Goal: Task Accomplishment & Management: Complete application form

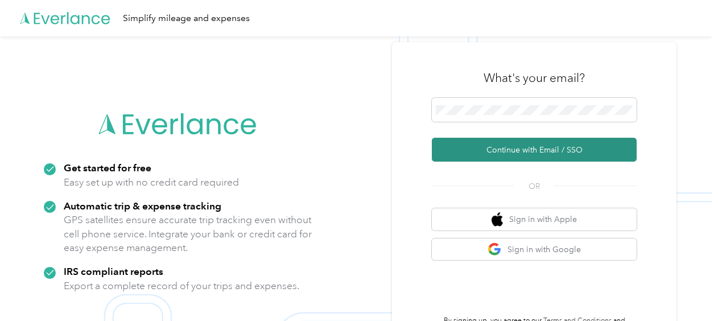
click at [521, 149] on button "Continue with Email / SSO" at bounding box center [534, 150] width 205 height 24
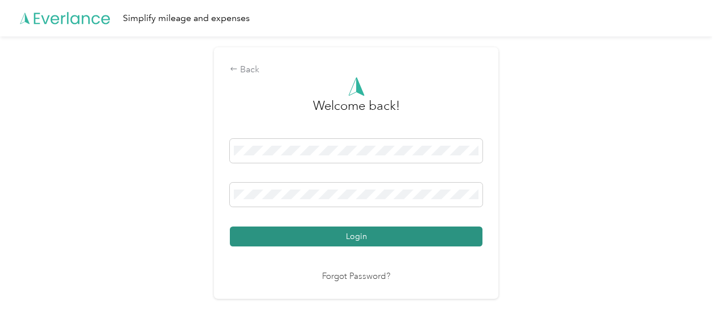
click at [361, 239] on button "Login" at bounding box center [356, 236] width 253 height 20
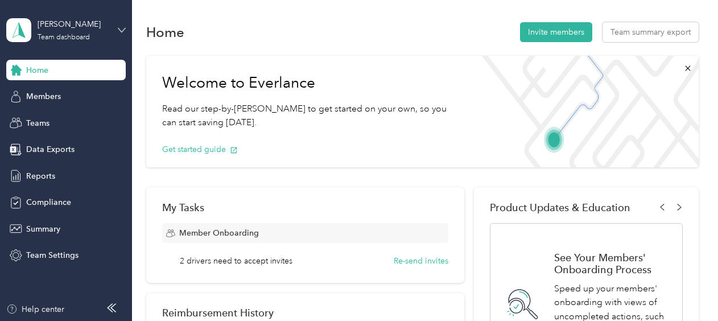
click at [120, 27] on icon at bounding box center [122, 30] width 8 height 8
click at [71, 92] on div "Team dashboard" at bounding box center [48, 88] width 63 height 12
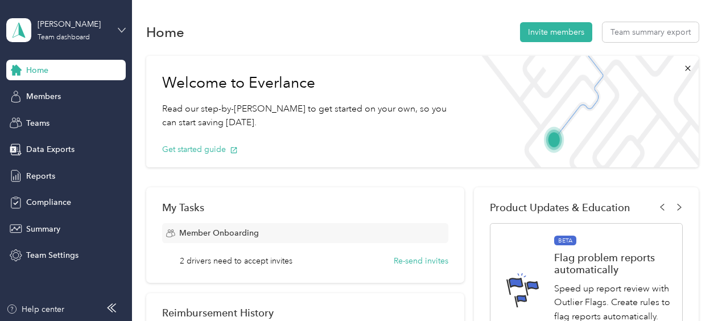
click at [122, 30] on icon at bounding box center [122, 30] width 8 height 8
click at [57, 117] on div "Personal dashboard" at bounding box center [53, 119] width 72 height 12
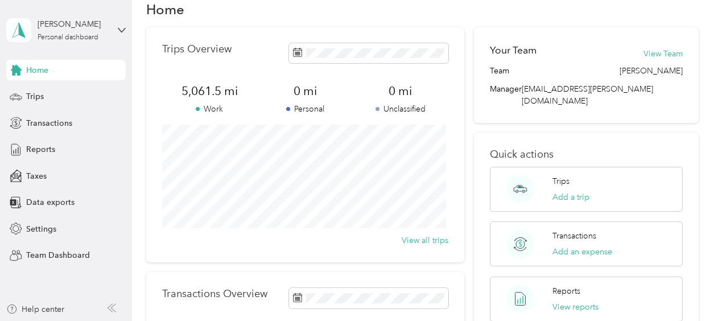
scroll to position [19, 0]
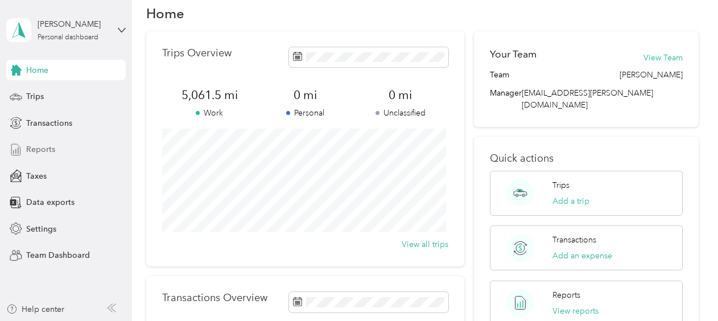
click at [51, 154] on span "Reports" at bounding box center [40, 149] width 29 height 12
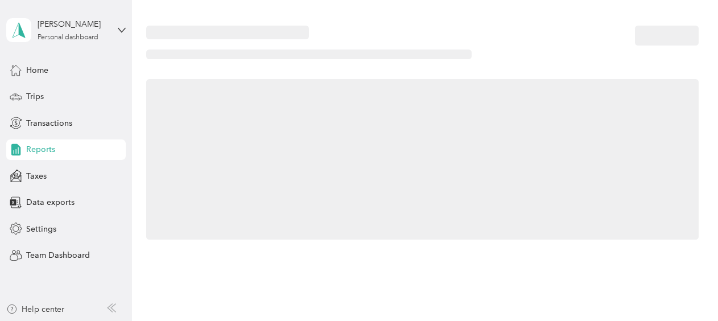
scroll to position [19, 0]
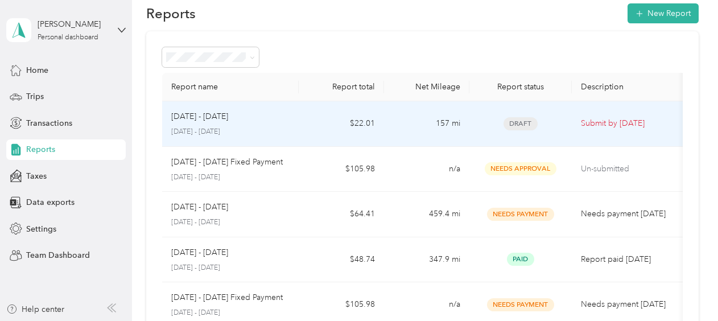
click at [291, 126] on td "[DATE] - [DATE] [DATE] - [DATE]" at bounding box center [230, 124] width 137 height 46
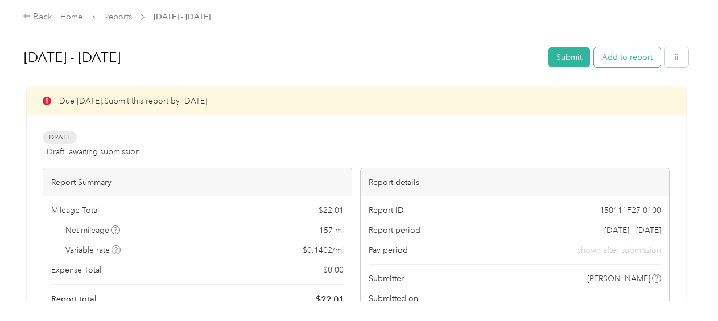
click at [625, 58] on button "Add to report" at bounding box center [627, 57] width 67 height 20
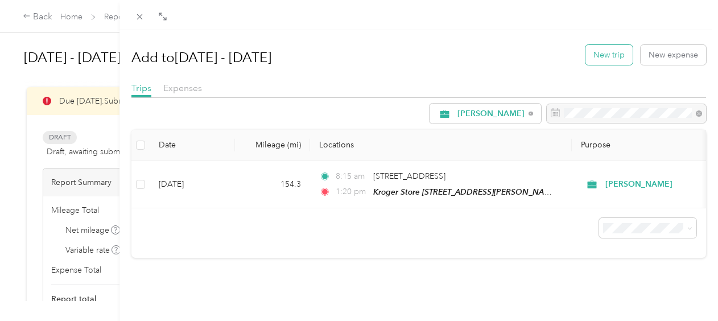
click at [597, 55] on button "New trip" at bounding box center [609, 55] width 47 height 20
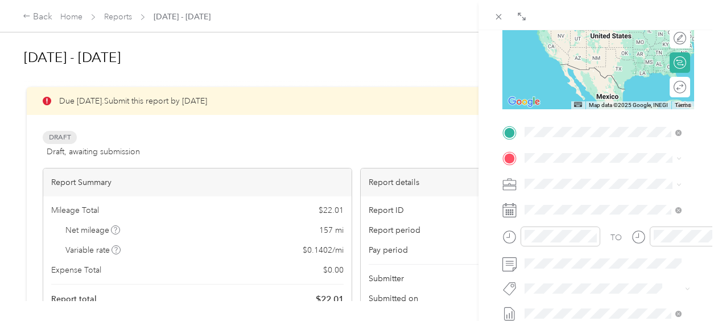
click at [586, 178] on span "[STREET_ADDRESS][US_STATE]" at bounding box center [603, 173] width 114 height 10
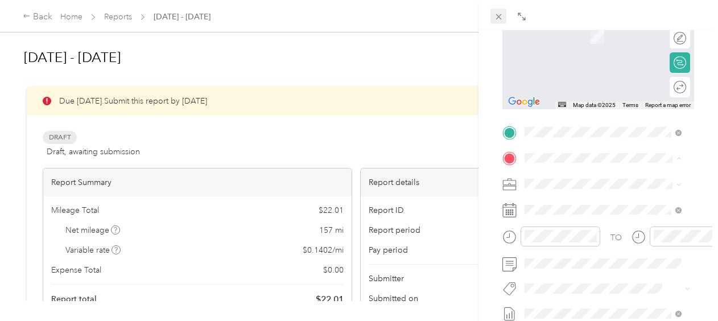
click at [499, 15] on icon at bounding box center [499, 17] width 10 height 10
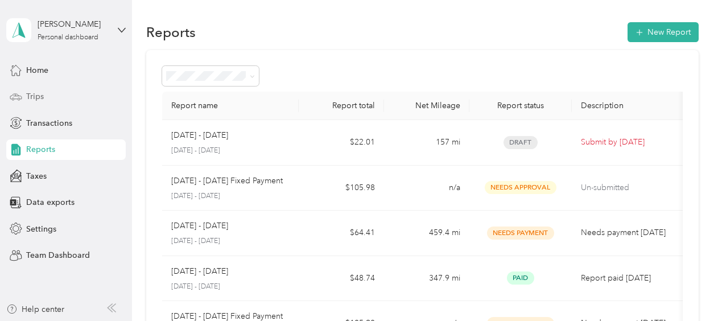
click at [36, 94] on span "Trips" at bounding box center [35, 96] width 18 height 12
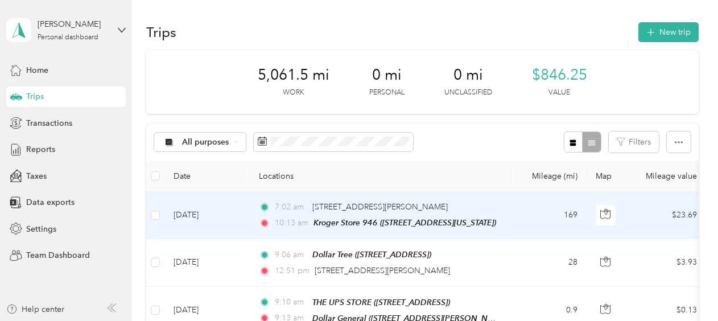
click at [452, 216] on div "Kroger Store 946 ([STREET_ADDRESS][US_STATE])" at bounding box center [405, 222] width 183 height 13
click at [448, 212] on div "[STREET_ADDRESS][PERSON_NAME]" at bounding box center [379, 207] width 135 height 13
click at [517, 209] on td "169" at bounding box center [549, 215] width 75 height 47
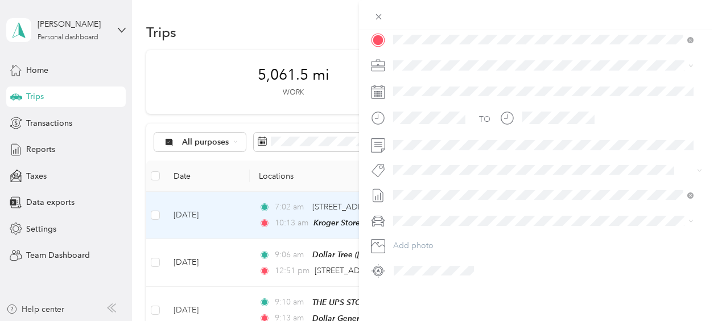
scroll to position [276, 0]
click at [417, 231] on div "GMC Terrain" at bounding box center [543, 232] width 293 height 12
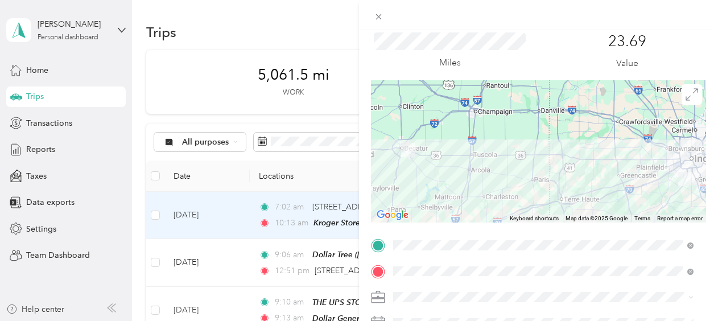
scroll to position [34, 0]
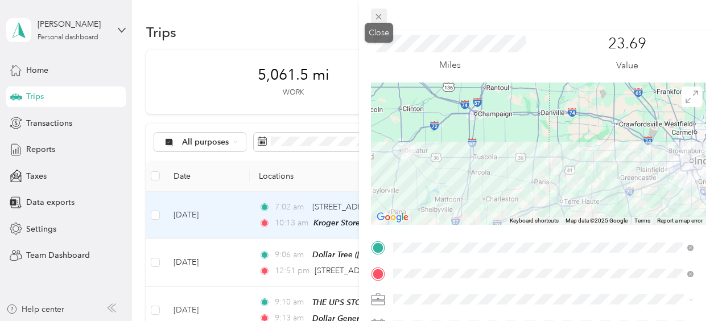
click at [383, 17] on icon at bounding box center [379, 17] width 10 height 10
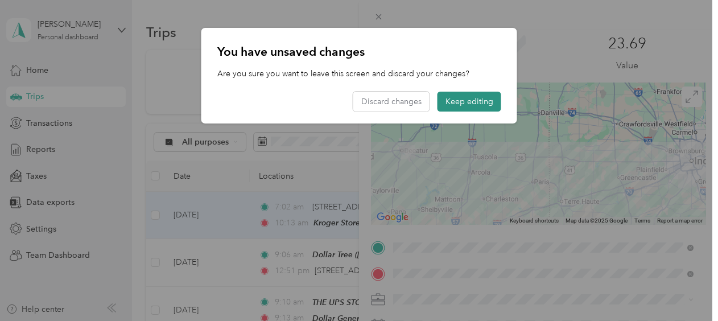
click at [453, 101] on button "Keep editing" at bounding box center [470, 102] width 64 height 20
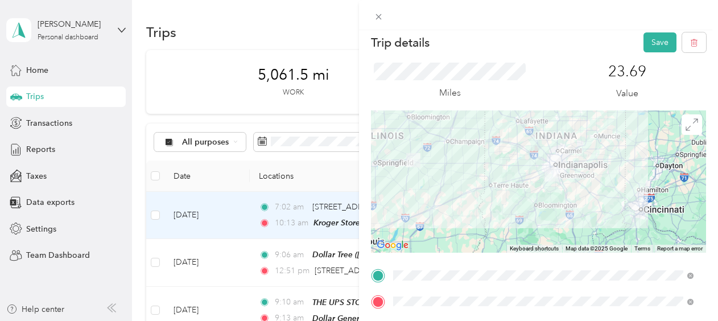
scroll to position [0, 0]
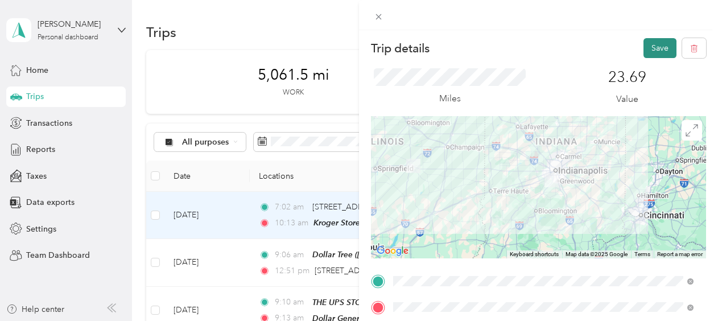
click at [653, 50] on button "Save" at bounding box center [660, 48] width 33 height 20
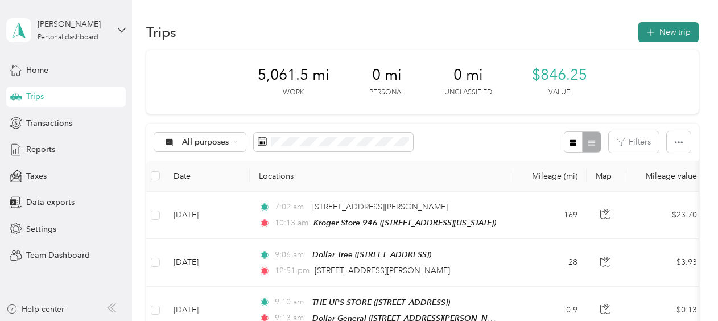
click at [664, 27] on button "New trip" at bounding box center [669, 32] width 60 height 20
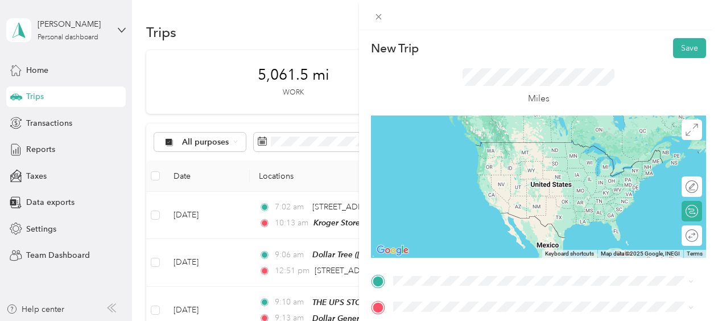
click at [503, 151] on div "TEAM Kroger Store 946 [STREET_ADDRESS][US_STATE]" at bounding box center [552, 155] width 275 height 40
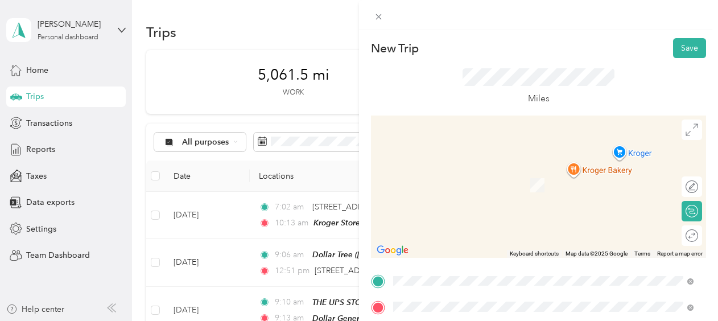
click at [517, 168] on span "[STREET_ADDRESS][US_STATE]" at bounding box center [472, 168] width 114 height 10
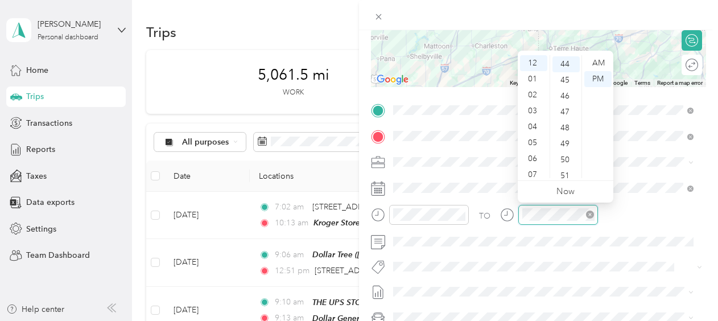
scroll to position [701, 0]
click at [533, 113] on div "03" at bounding box center [533, 111] width 27 height 16
click at [534, 82] on div "04" at bounding box center [533, 79] width 27 height 16
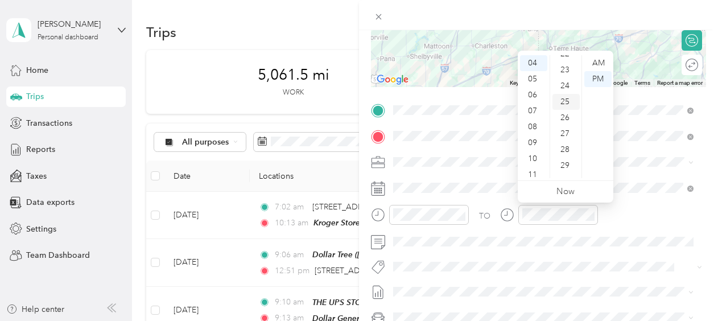
click at [565, 98] on div "25" at bounding box center [566, 102] width 27 height 16
click at [601, 81] on div "PM" at bounding box center [597, 79] width 27 height 16
click at [627, 217] on div "TO" at bounding box center [538, 219] width 335 height 28
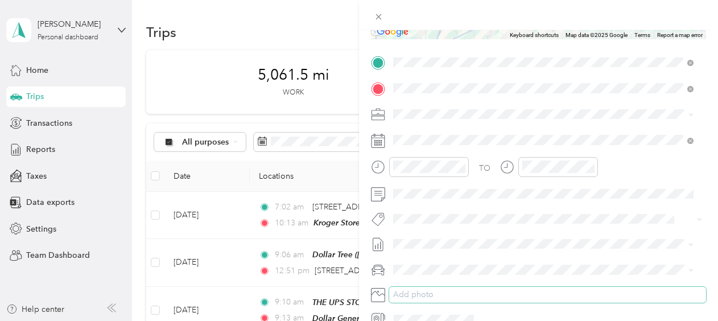
scroll to position [276, 0]
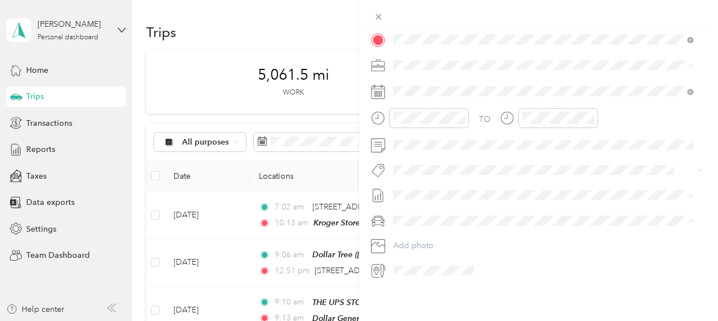
click at [426, 229] on span "GMC Terrain" at bounding box center [420, 232] width 46 height 10
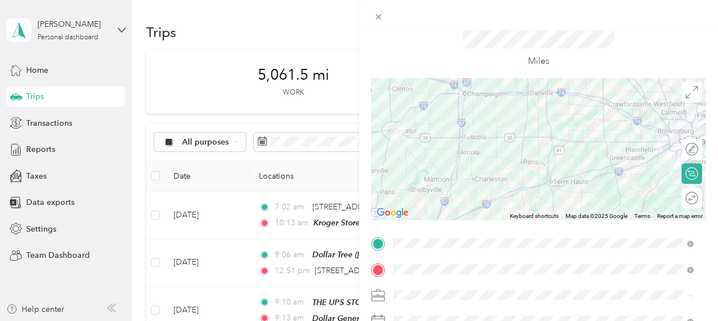
scroll to position [0, 0]
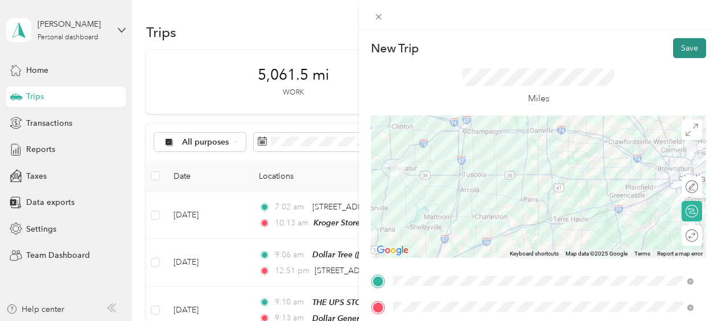
click at [685, 48] on button "Save" at bounding box center [689, 48] width 33 height 20
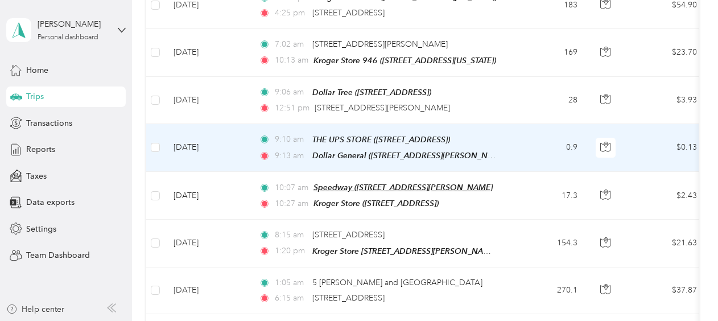
scroll to position [228, 0]
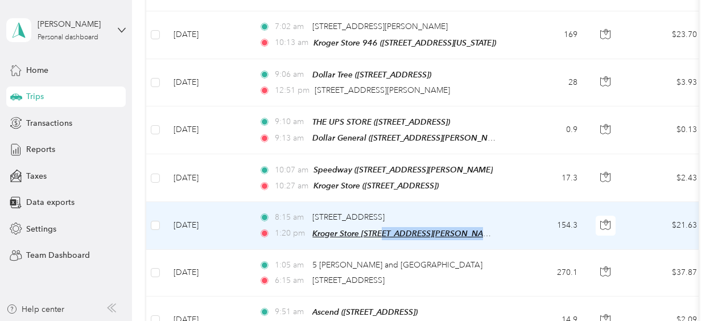
drag, startPoint x: 380, startPoint y: 226, endPoint x: 489, endPoint y: 225, distance: 109.3
click at [489, 229] on span "Kroger Store [STREET_ADDRESS][PERSON_NAME][US_STATE])" at bounding box center [425, 234] width 227 height 10
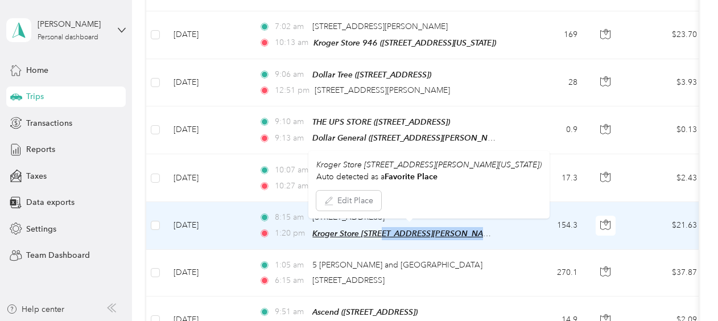
drag, startPoint x: 489, startPoint y: 225, endPoint x: 461, endPoint y: 229, distance: 28.7
copy span "[STREET_ADDRESS][PERSON_NAME][PERSON_NAME]"
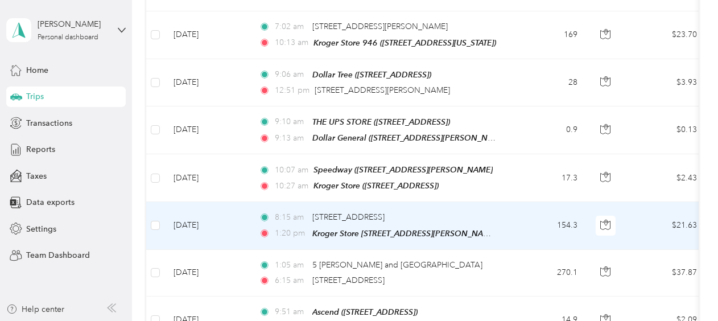
click at [532, 219] on td "154.3" at bounding box center [549, 225] width 75 height 47
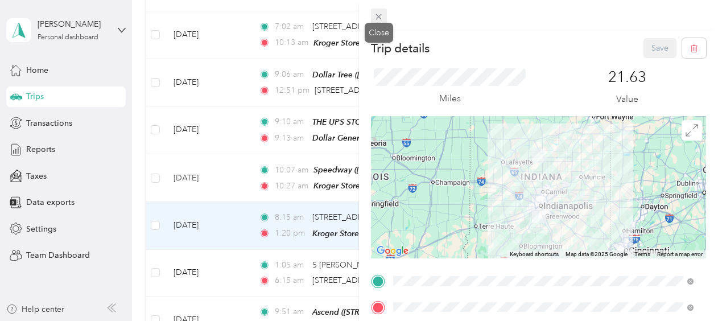
click at [378, 18] on icon at bounding box center [379, 17] width 10 height 10
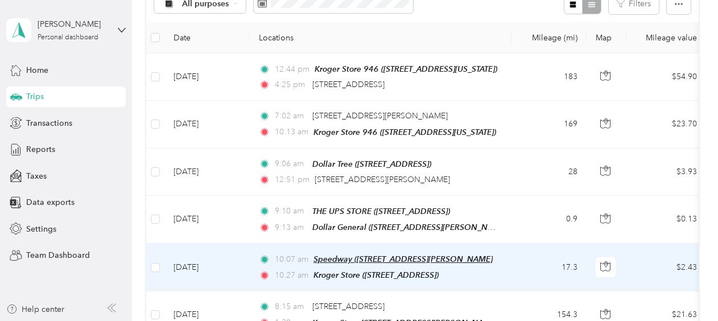
scroll to position [114, 0]
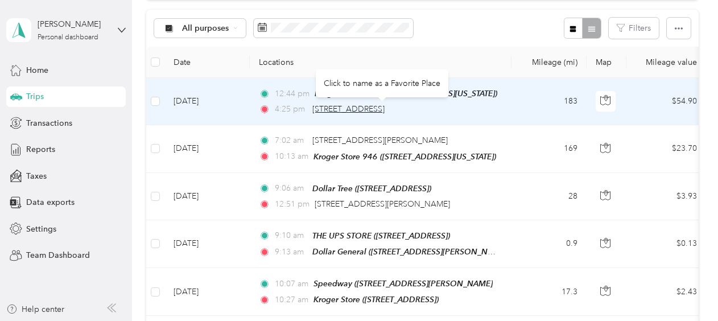
click at [316, 107] on span "[STREET_ADDRESS]" at bounding box center [348, 109] width 72 height 10
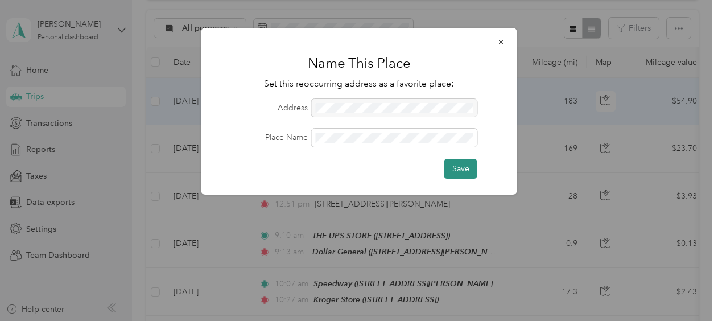
click at [463, 170] on button "Save" at bounding box center [460, 169] width 33 height 20
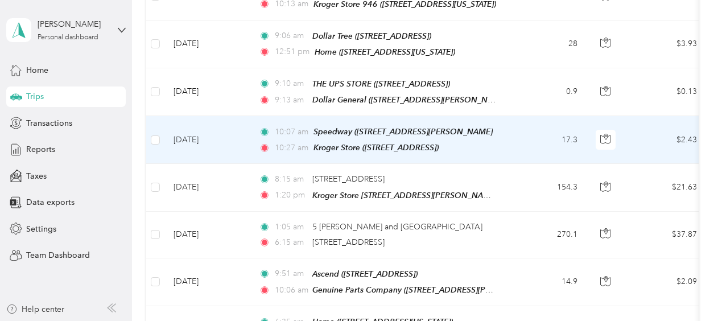
scroll to position [285, 0]
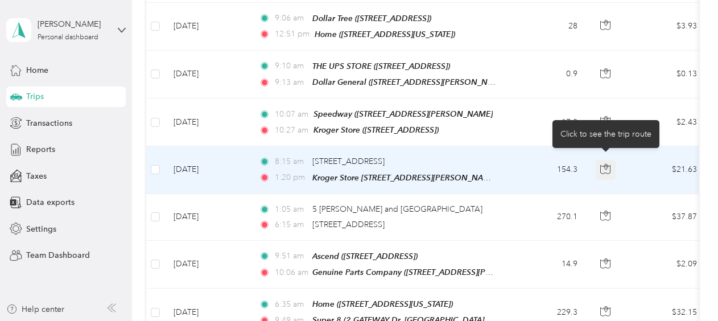
click at [603, 164] on icon "button" at bounding box center [605, 169] width 10 height 10
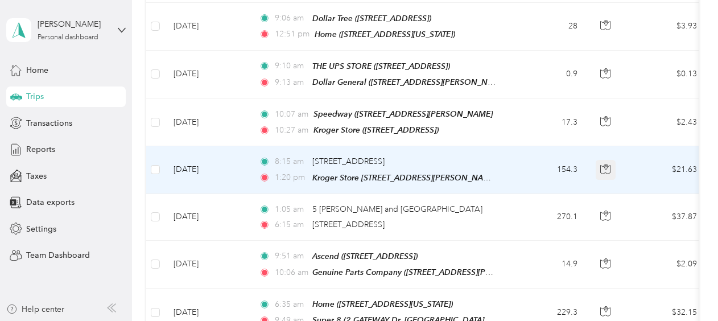
click at [603, 164] on icon "button" at bounding box center [605, 169] width 10 height 10
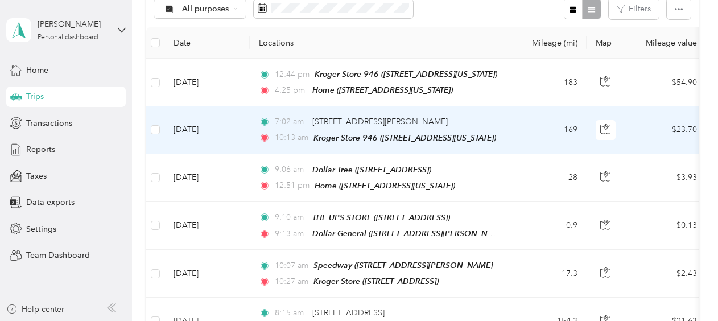
scroll to position [171, 0]
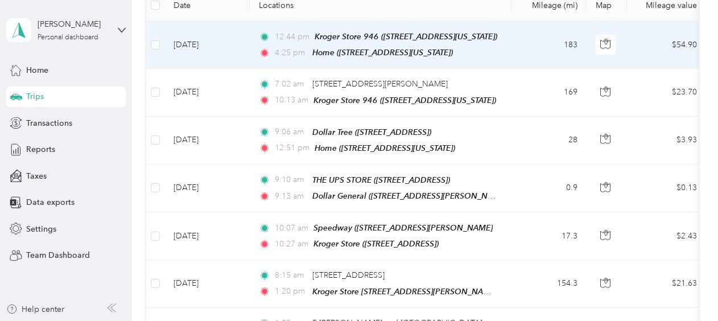
click at [528, 39] on td "183" at bounding box center [549, 45] width 75 height 48
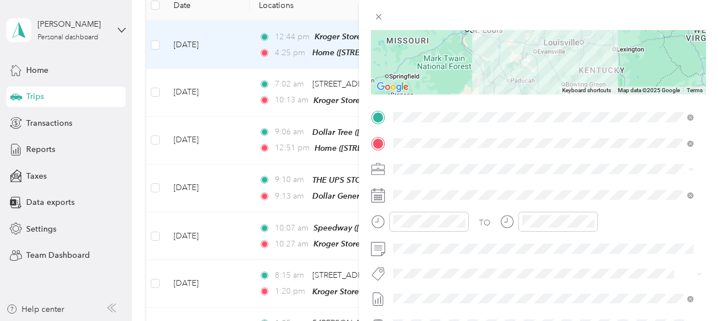
scroll to position [228, 0]
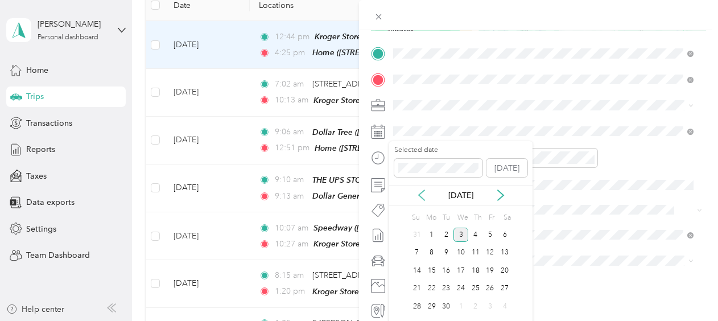
click at [419, 193] on icon at bounding box center [421, 195] width 11 height 11
click at [458, 286] on div "20" at bounding box center [461, 289] width 15 height 14
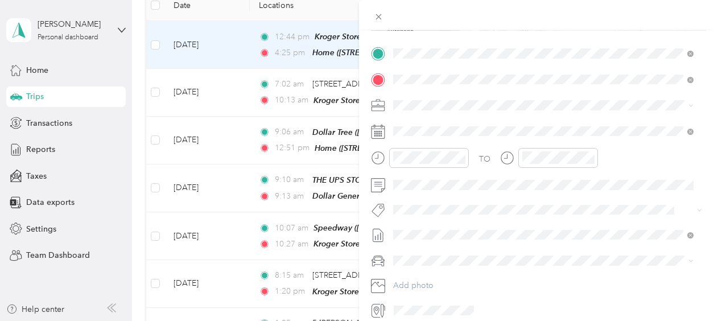
drag, startPoint x: 565, startPoint y: 14, endPoint x: 562, endPoint y: 29, distance: 15.6
click at [562, 29] on div at bounding box center [538, 15] width 359 height 30
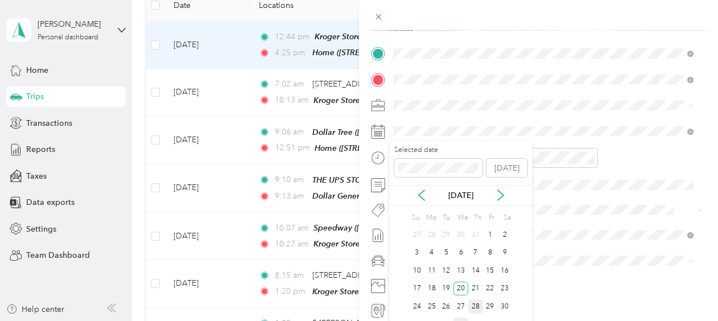
click at [475, 304] on div "28" at bounding box center [475, 306] width 15 height 14
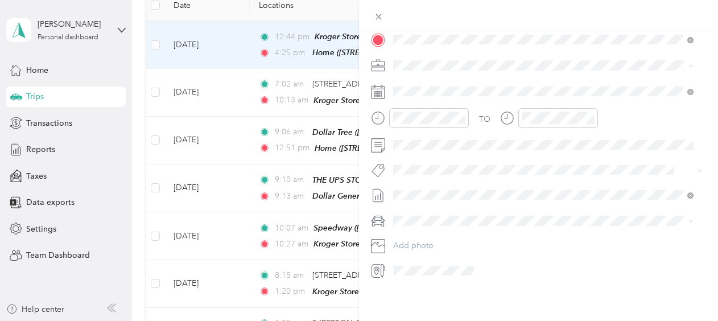
scroll to position [0, 0]
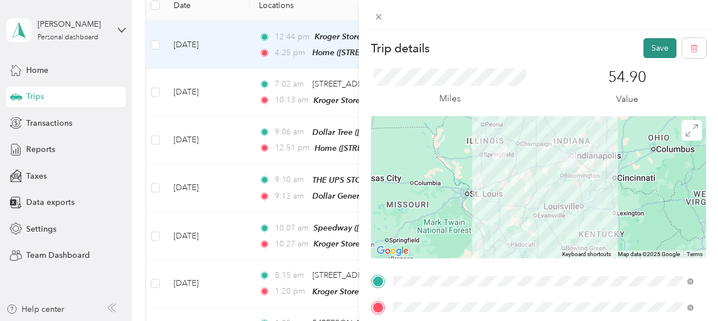
click at [644, 49] on button "Save" at bounding box center [660, 48] width 33 height 20
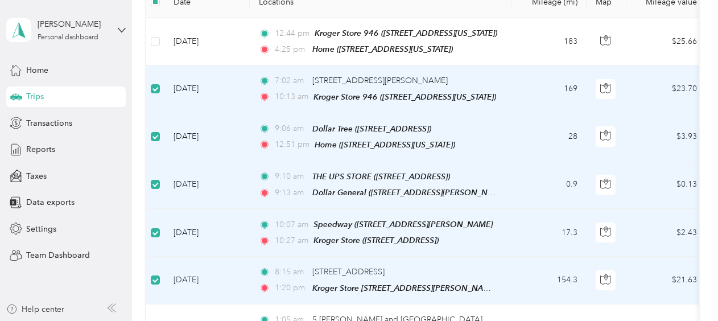
scroll to position [113, 0]
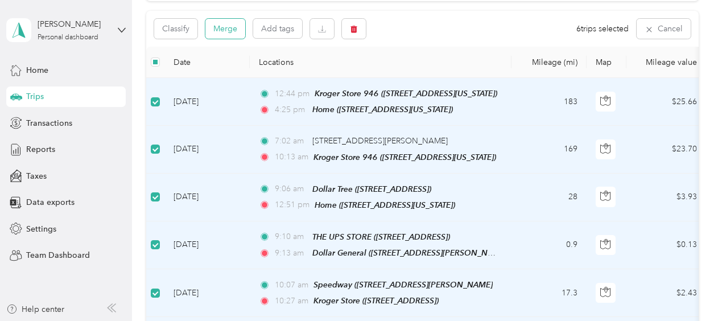
click at [222, 26] on button "Merge" at bounding box center [225, 29] width 40 height 20
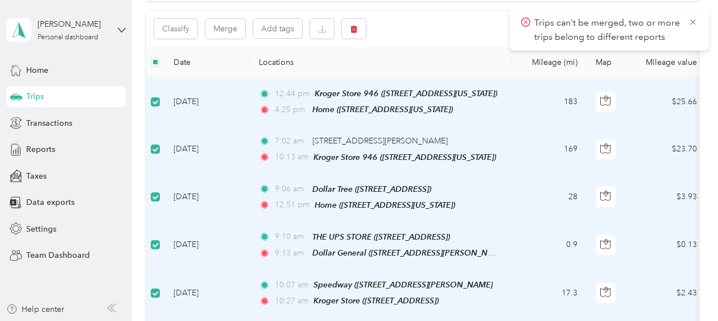
click at [453, 28] on div "Classify Merge Add tags 6 trips selected Cancel" at bounding box center [422, 29] width 553 height 36
click at [691, 22] on icon at bounding box center [693, 22] width 9 height 10
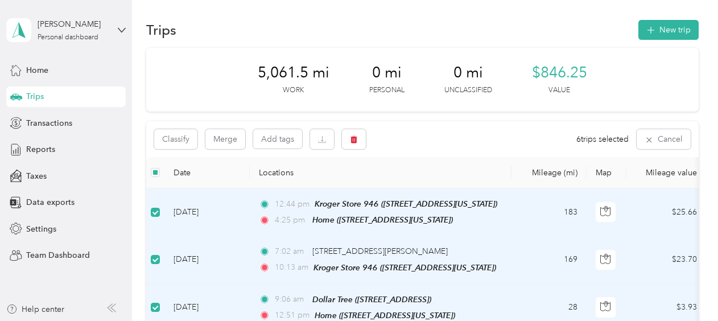
scroll to position [0, 0]
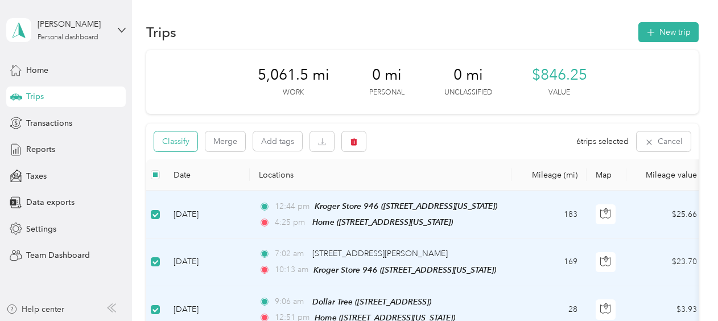
click at [175, 144] on button "Classify" at bounding box center [175, 141] width 43 height 20
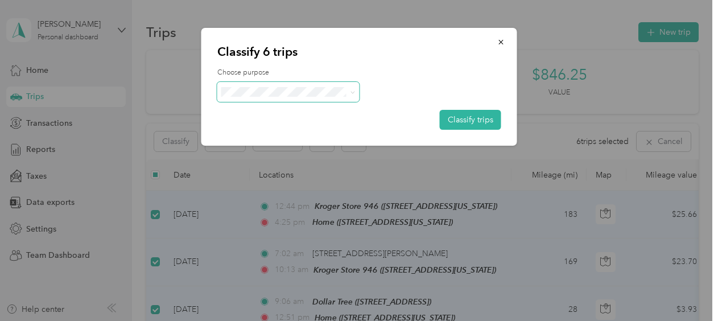
click at [279, 86] on span at bounding box center [288, 92] width 142 height 20
click at [352, 91] on icon at bounding box center [352, 92] width 5 height 5
click at [257, 112] on span "[PERSON_NAME]" at bounding box center [298, 113] width 106 height 12
click at [456, 120] on button "Classify trips" at bounding box center [470, 120] width 61 height 20
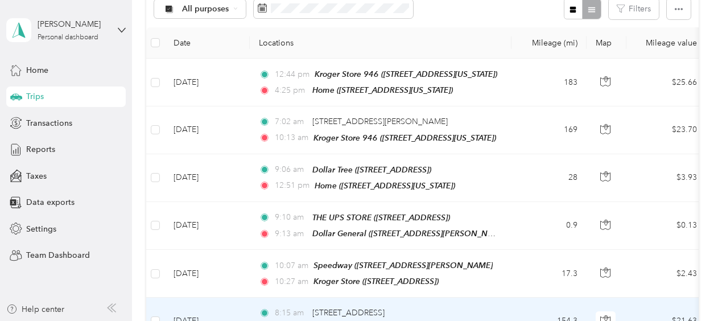
scroll to position [114, 0]
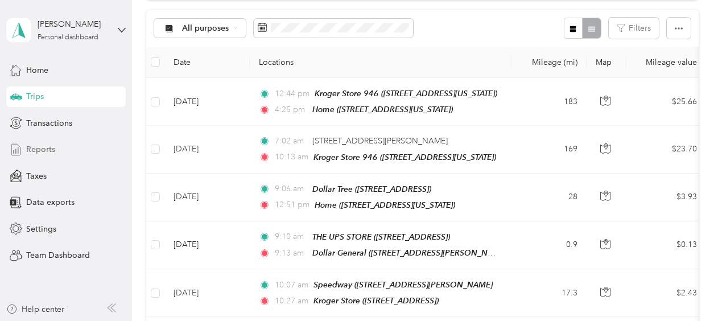
click at [31, 146] on span "Reports" at bounding box center [40, 149] width 29 height 12
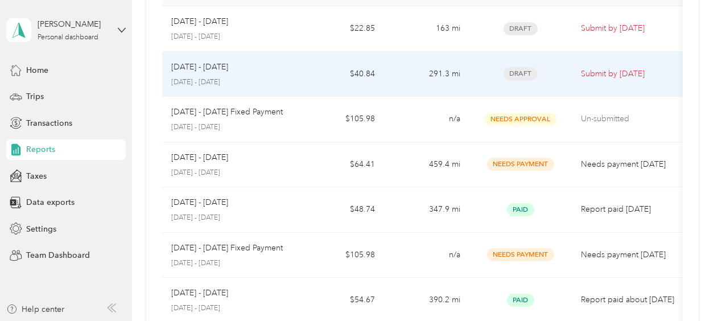
click at [273, 81] on p "[DATE] - [DATE]" at bounding box center [230, 82] width 118 height 10
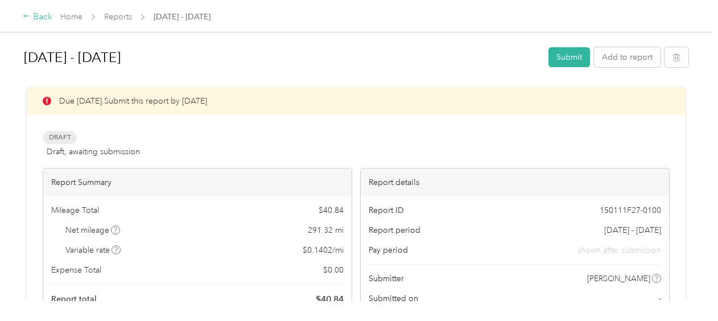
click at [30, 17] on icon at bounding box center [27, 16] width 8 height 8
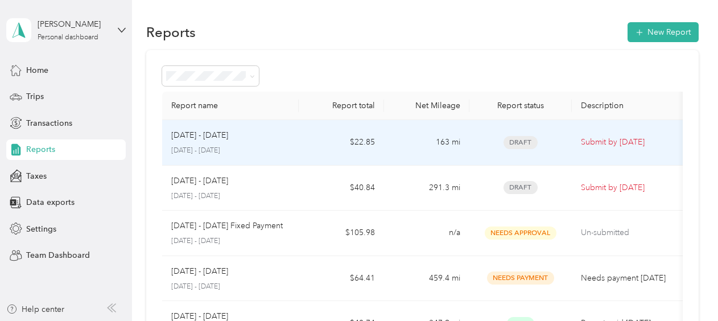
click at [226, 133] on p "[DATE] - [DATE]" at bounding box center [199, 135] width 57 height 13
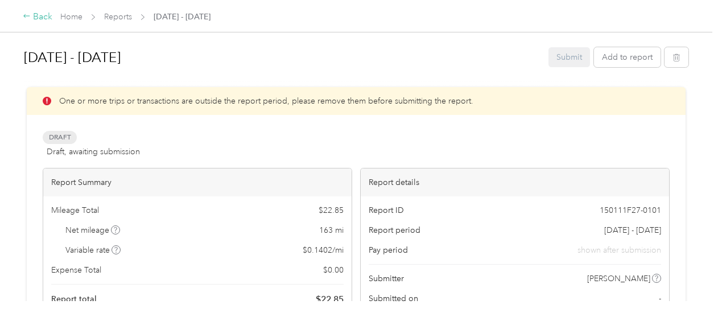
click at [33, 14] on div "Back" at bounding box center [38, 17] width 30 height 14
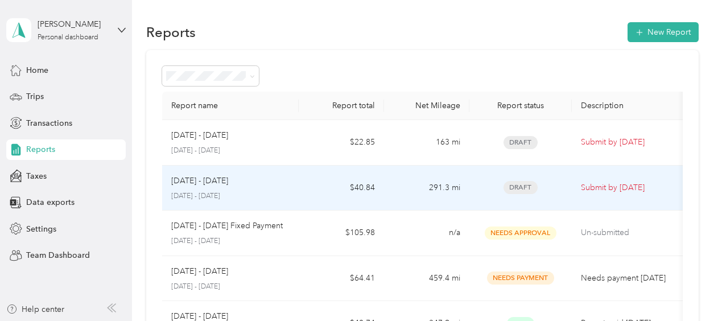
click at [213, 191] on p "[DATE] - [DATE]" at bounding box center [230, 196] width 118 height 10
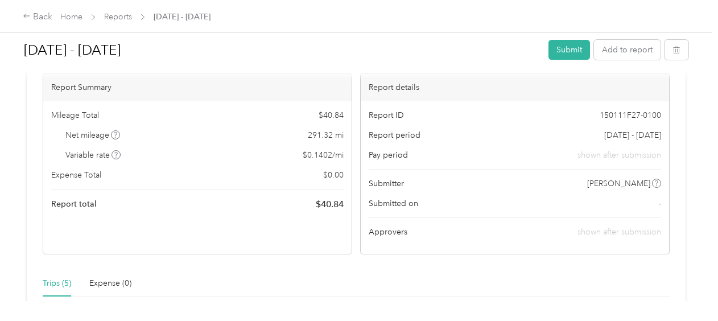
scroll to position [57, 0]
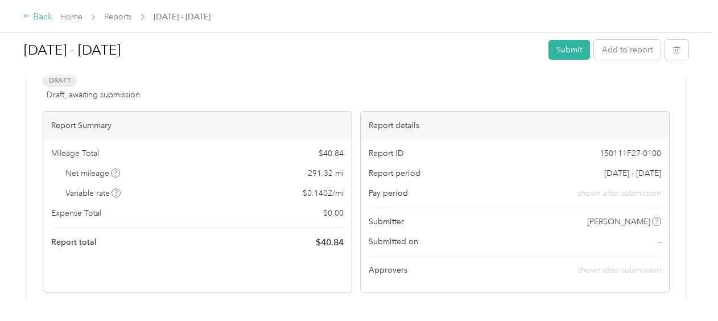
click at [46, 19] on div "Back" at bounding box center [38, 17] width 30 height 14
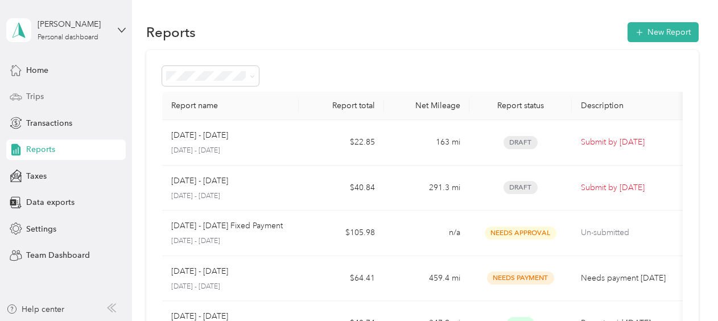
click at [39, 94] on span "Trips" at bounding box center [35, 96] width 18 height 12
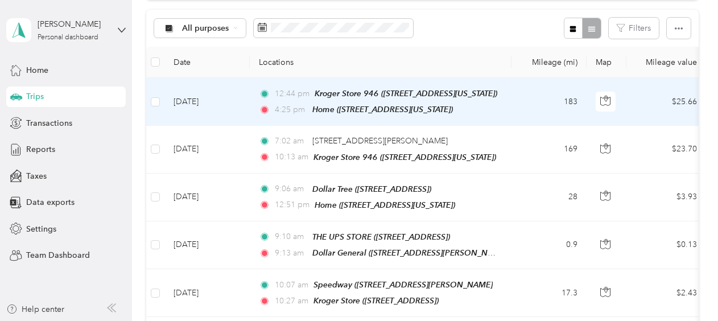
scroll to position [113, 0]
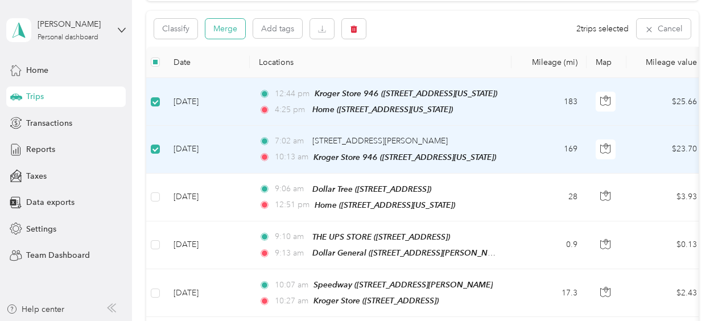
click at [223, 31] on button "Merge" at bounding box center [225, 29] width 40 height 20
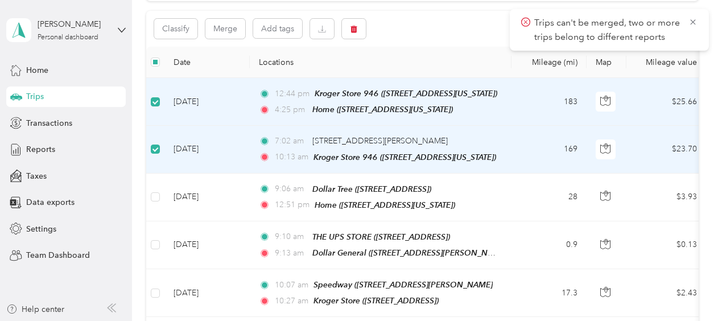
click at [417, 28] on div "Classify Merge Add tags 2 trips selected Cancel" at bounding box center [422, 29] width 553 height 36
click at [27, 151] on span "Reports" at bounding box center [40, 149] width 29 height 12
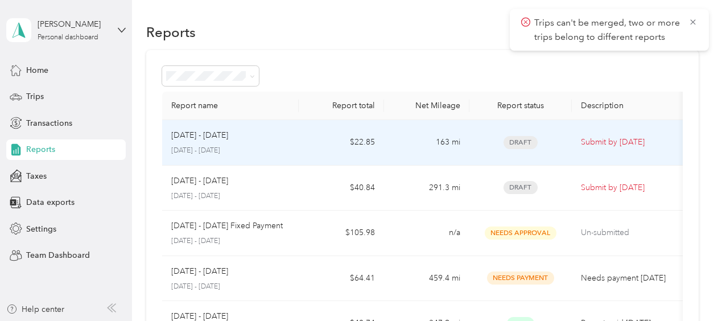
click at [255, 146] on p "[DATE] - [DATE]" at bounding box center [230, 151] width 118 height 10
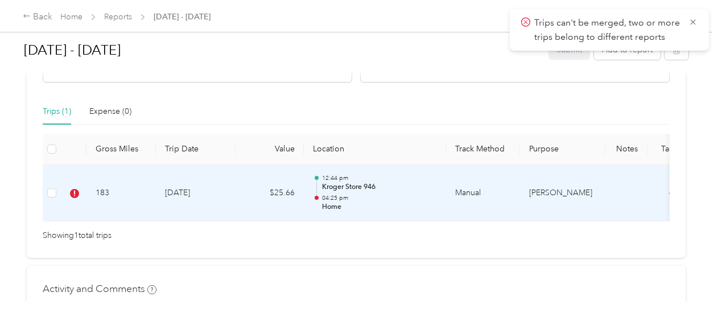
scroll to position [228, 0]
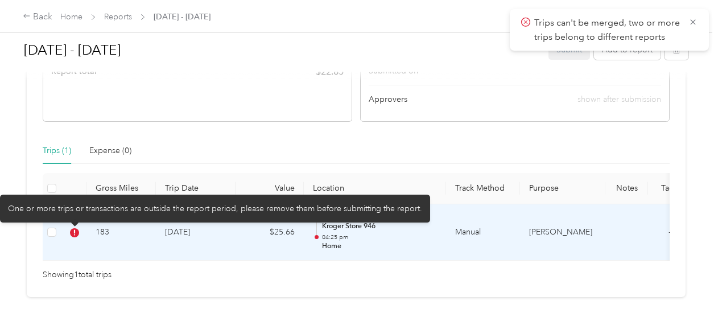
click at [76, 231] on icon at bounding box center [74, 232] width 9 height 9
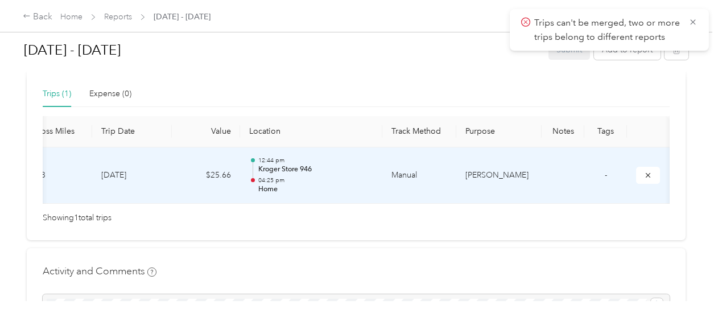
scroll to position [0, 67]
click at [649, 176] on icon "submit" at bounding box center [648, 175] width 8 height 8
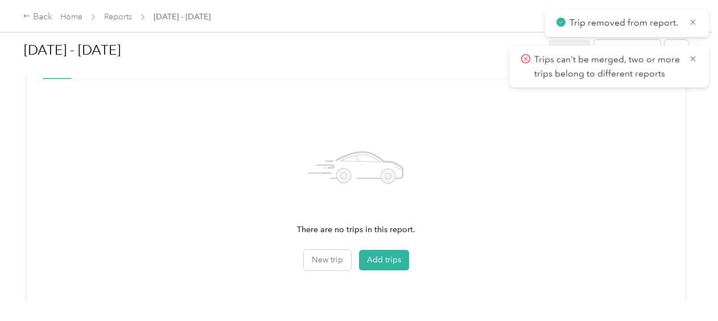
scroll to position [256, 0]
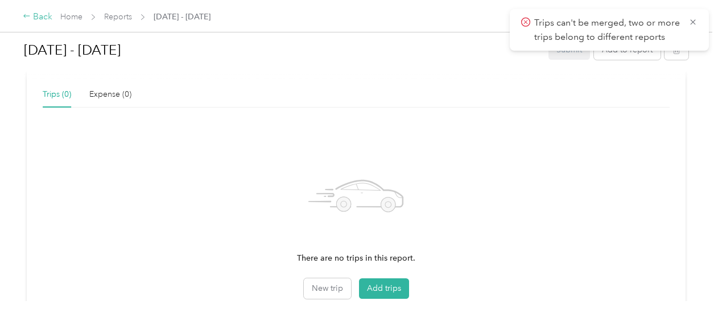
click at [40, 17] on div "Back" at bounding box center [38, 17] width 30 height 14
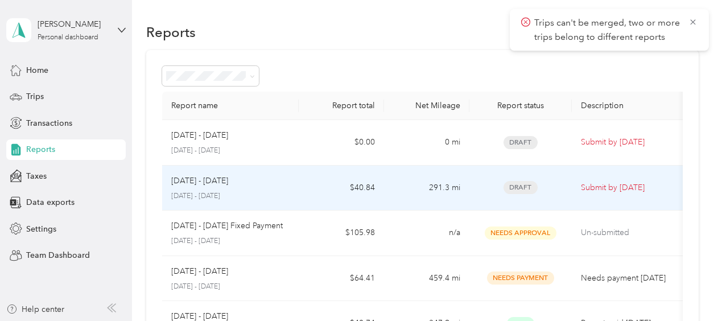
click at [248, 183] on div "[DATE] - [DATE]" at bounding box center [230, 181] width 118 height 13
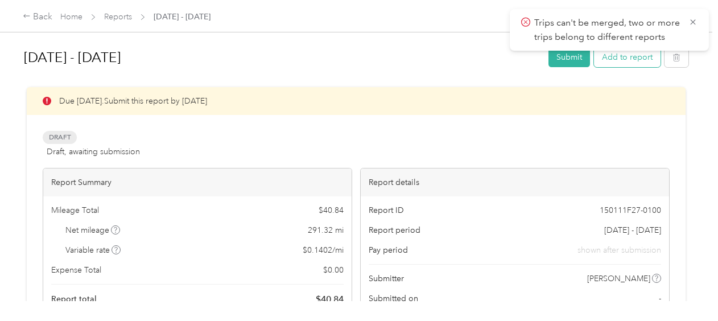
click at [624, 59] on button "Add to report" at bounding box center [627, 57] width 67 height 20
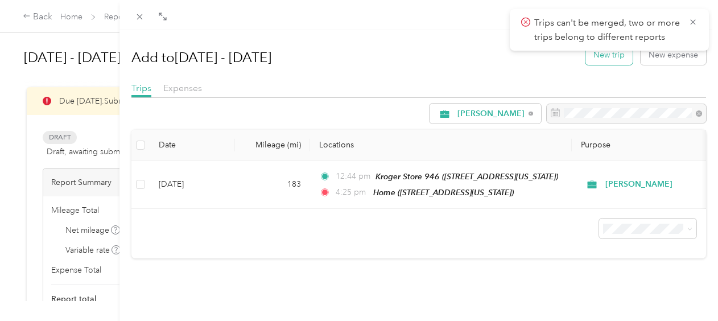
click at [609, 57] on button "New trip" at bounding box center [609, 55] width 47 height 20
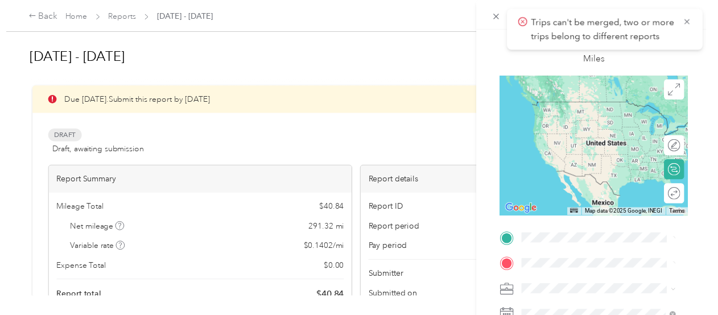
scroll to position [171, 0]
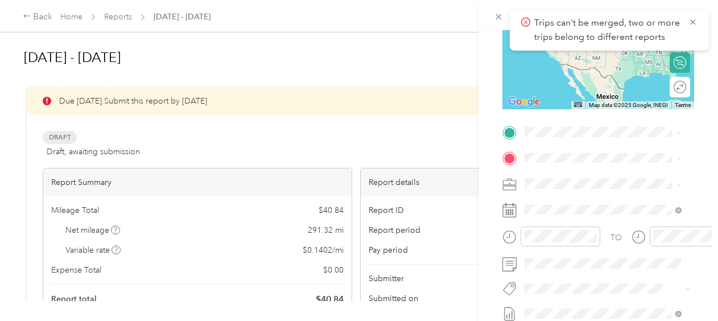
click at [619, 239] on div "TEAM Kroger Store 946 [STREET_ADDRESS][US_STATE]" at bounding box center [611, 249] width 131 height 52
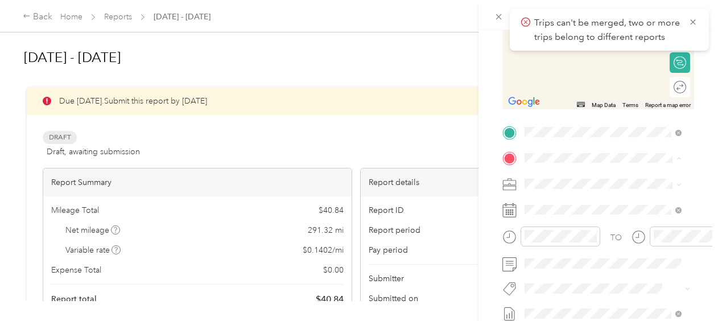
click at [596, 206] on div "Home [STREET_ADDRESS][US_STATE]" at bounding box center [603, 210] width 114 height 24
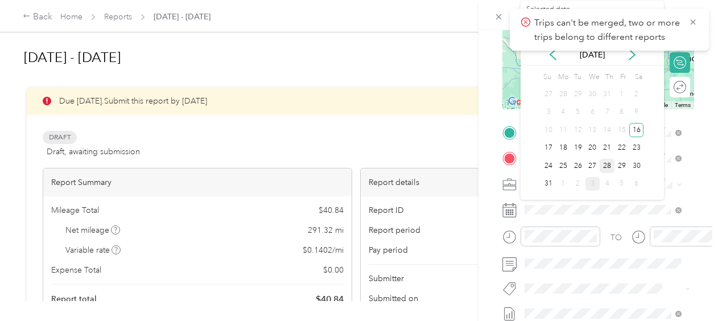
click at [605, 163] on div "28" at bounding box center [607, 166] width 15 height 14
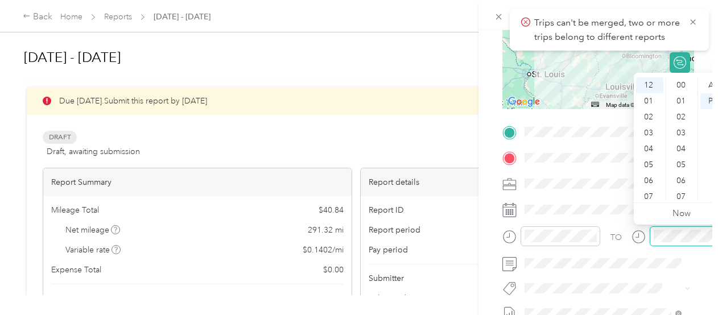
scroll to position [833, 0]
click at [644, 148] on div "04" at bounding box center [649, 149] width 27 height 16
click at [677, 160] on div "25" at bounding box center [682, 163] width 27 height 16
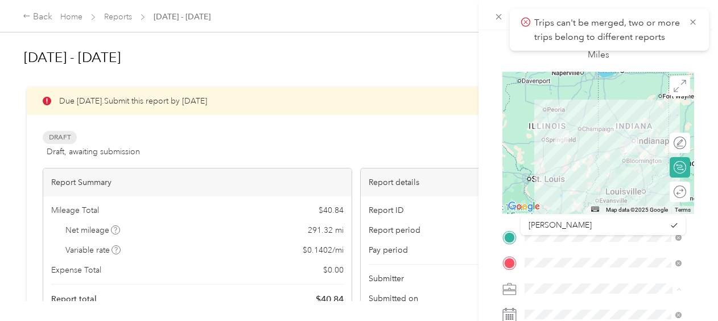
scroll to position [0, 0]
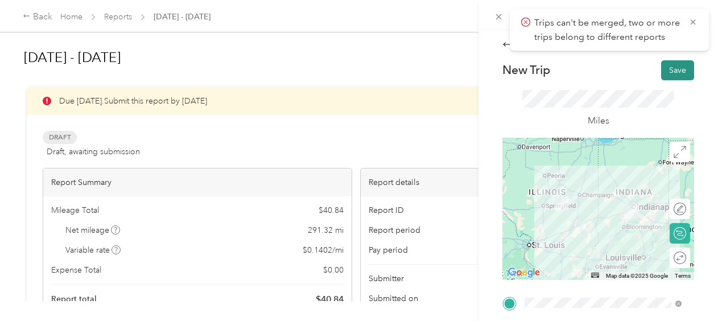
click at [669, 71] on button "Save" at bounding box center [677, 70] width 33 height 20
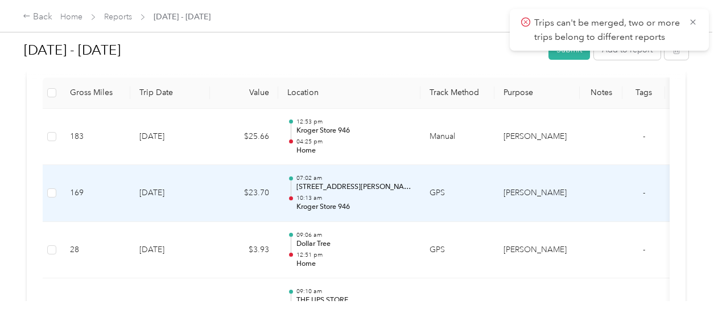
scroll to position [341, 0]
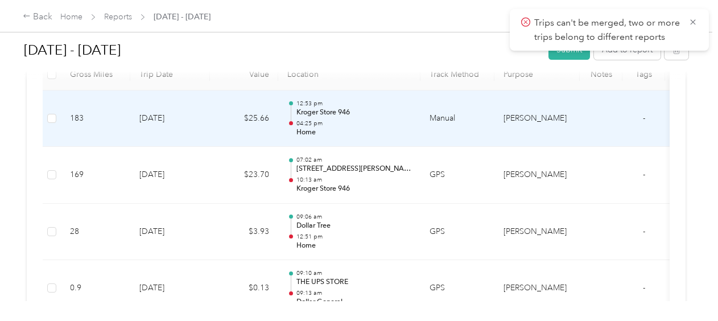
click at [46, 114] on td at bounding box center [52, 118] width 18 height 57
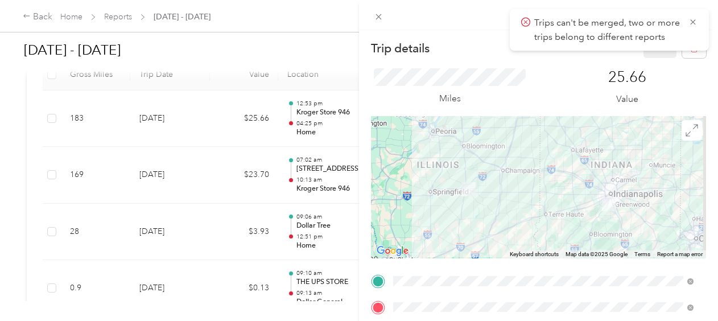
click at [50, 171] on div "Trip details Save This trip cannot be edited because it is either under review,…" at bounding box center [359, 160] width 718 height 321
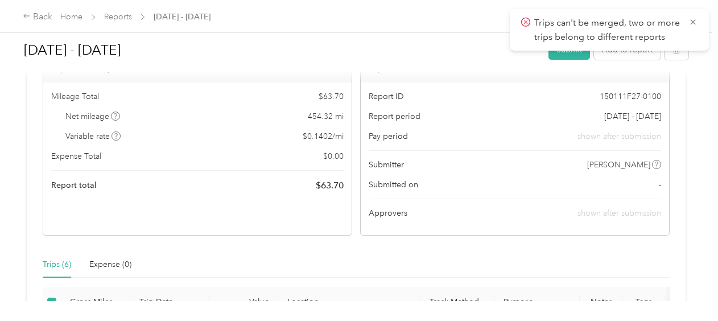
scroll to position [0, 0]
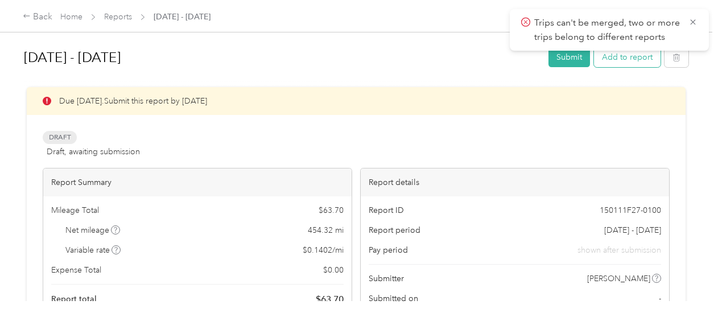
click at [618, 60] on button "Add to report" at bounding box center [627, 57] width 67 height 20
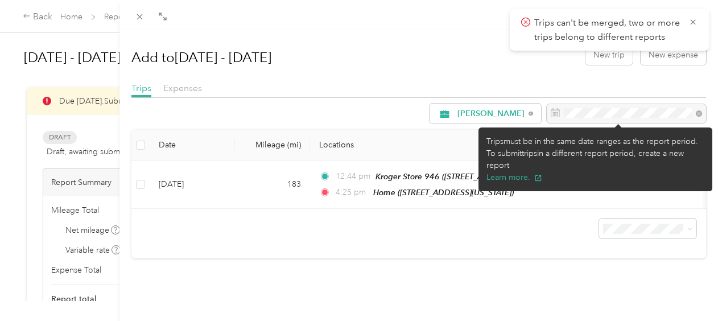
click at [586, 114] on div at bounding box center [626, 113] width 159 height 19
click at [585, 113] on div at bounding box center [626, 113] width 159 height 19
click at [689, 110] on div at bounding box center [626, 113] width 159 height 19
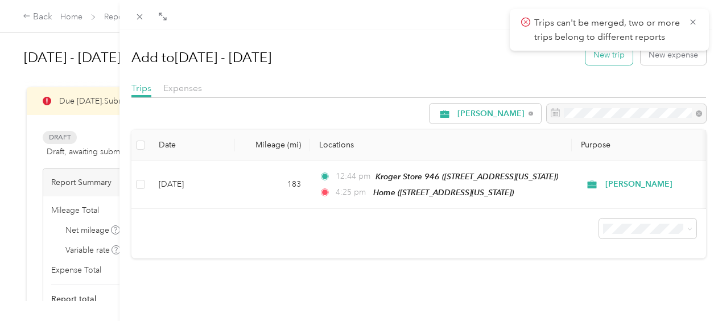
click at [599, 59] on button "New trip" at bounding box center [609, 55] width 47 height 20
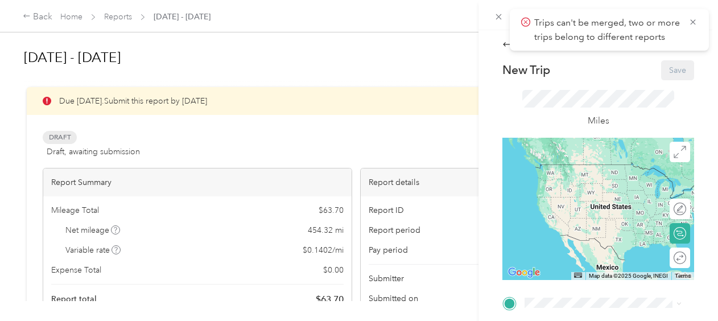
scroll to position [114, 0]
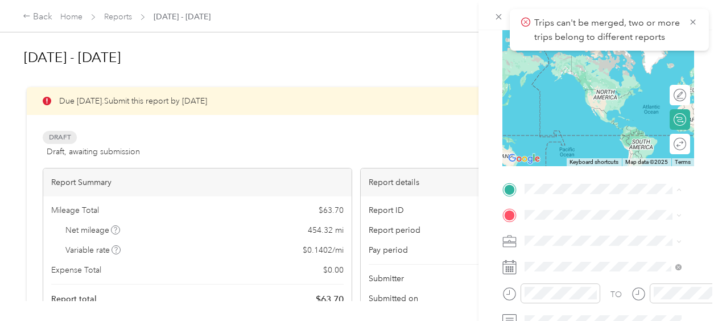
click at [591, 73] on div "Home [STREET_ADDRESS][US_STATE]" at bounding box center [603, 62] width 114 height 24
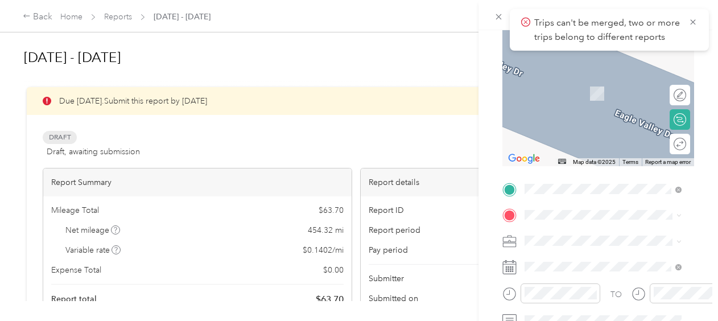
click at [572, 147] on span "[STREET_ADDRESS][PERSON_NAME]" at bounding box center [582, 142] width 72 height 22
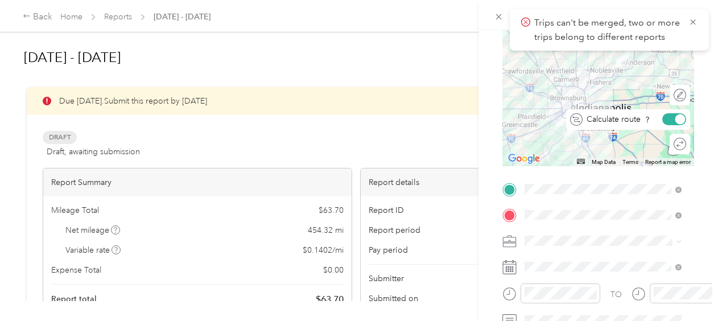
click at [676, 120] on div at bounding box center [681, 119] width 10 height 10
click at [673, 119] on div at bounding box center [674, 119] width 24 height 12
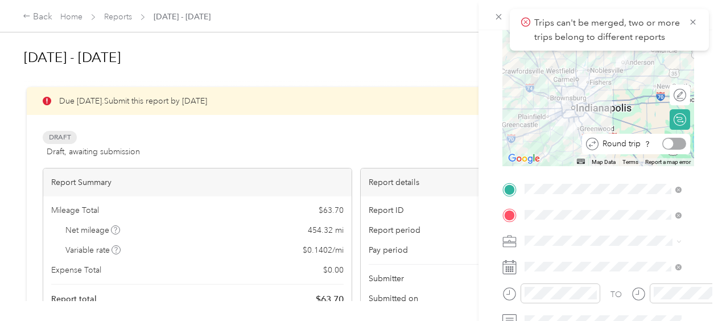
click at [666, 143] on div at bounding box center [674, 144] width 24 height 12
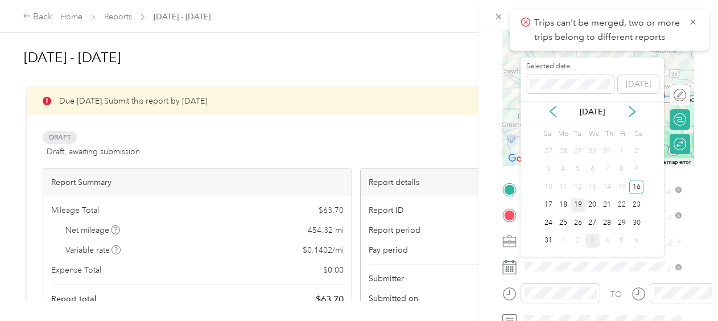
click at [575, 203] on div "19" at bounding box center [578, 205] width 15 height 14
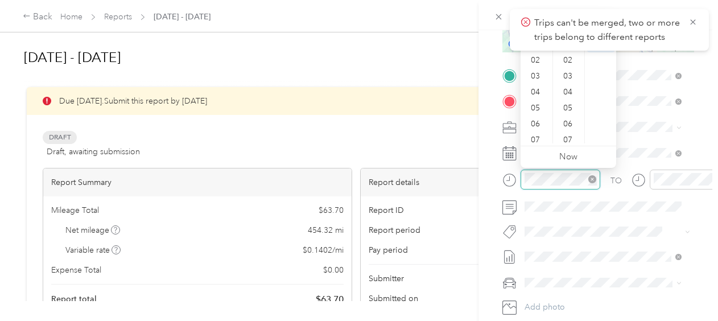
scroll to position [833, 0]
click at [536, 138] on div "07" at bounding box center [536, 140] width 27 height 16
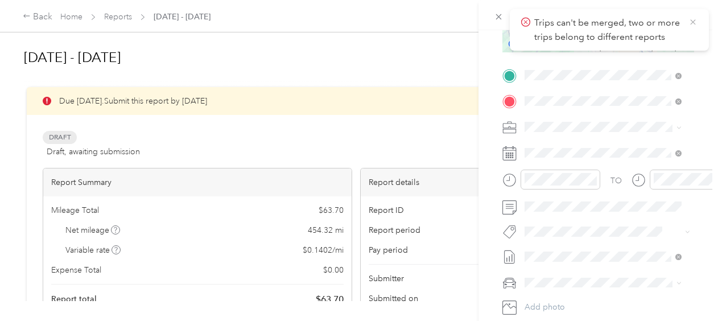
click at [693, 22] on icon at bounding box center [692, 21] width 5 height 5
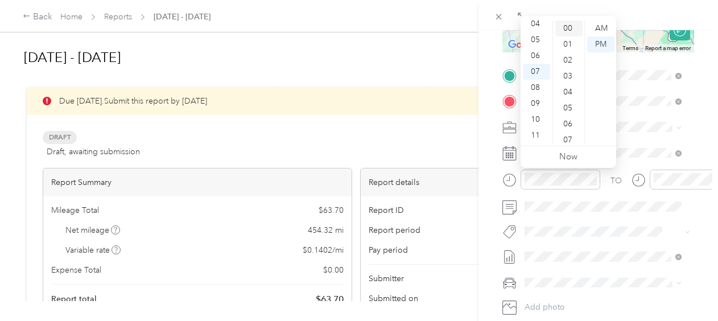
click at [569, 28] on div "00" at bounding box center [568, 28] width 27 height 16
click at [604, 26] on div "AM" at bounding box center [600, 28] width 27 height 16
click at [597, 28] on div "AM" at bounding box center [600, 28] width 27 height 16
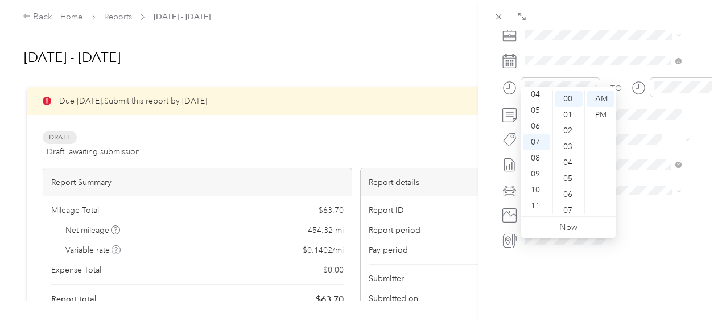
scroll to position [337, 0]
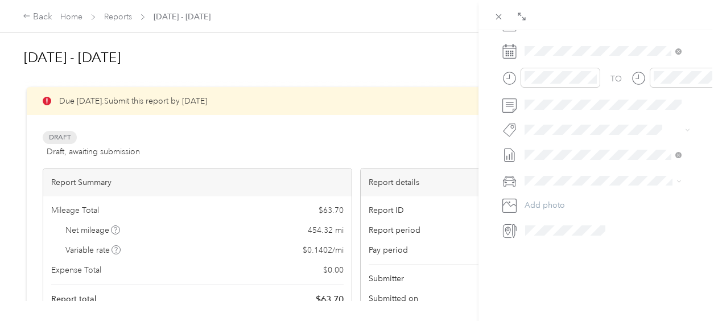
click at [510, 271] on div "BACK New Trip Save This trip cannot be edited because it is either under review…" at bounding box center [599, 190] width 240 height 321
click at [538, 213] on li "Casper" at bounding box center [603, 212] width 164 height 20
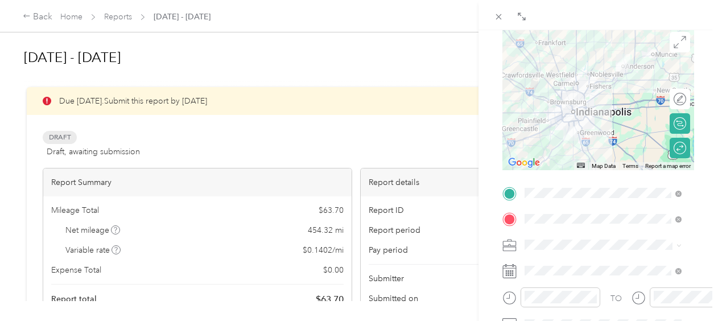
scroll to position [0, 0]
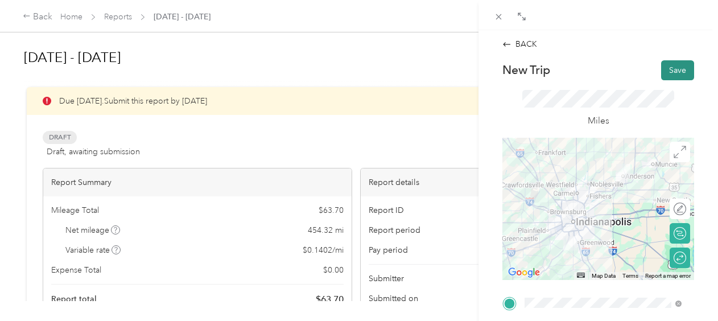
click at [670, 69] on button "Save" at bounding box center [677, 70] width 33 height 20
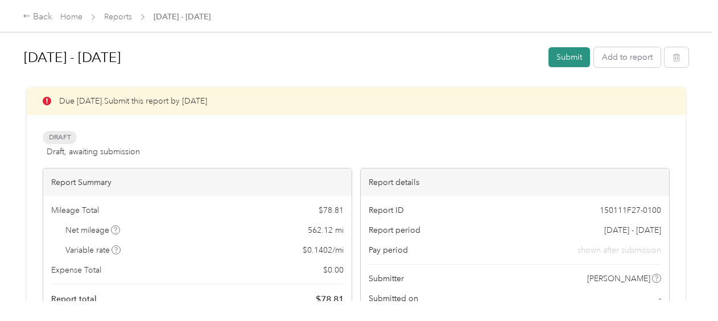
click at [559, 55] on button "Submit" at bounding box center [570, 57] width 42 height 20
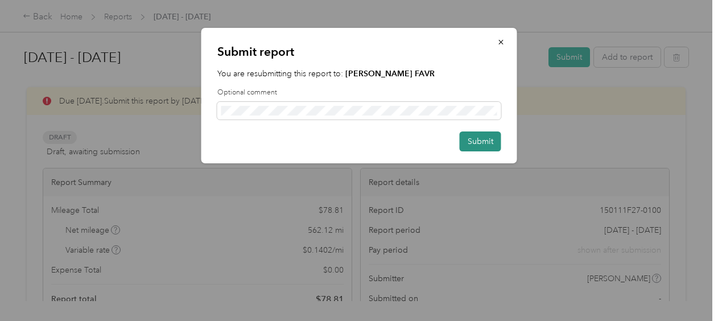
click at [487, 139] on button "Submit" at bounding box center [481, 141] width 42 height 20
